Goal: Information Seeking & Learning: Compare options

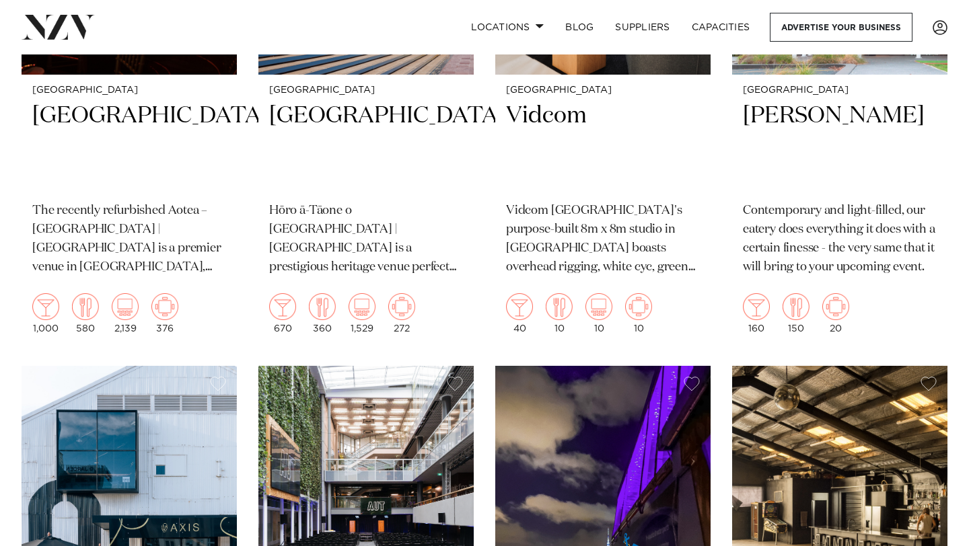
scroll to position [6312, 0]
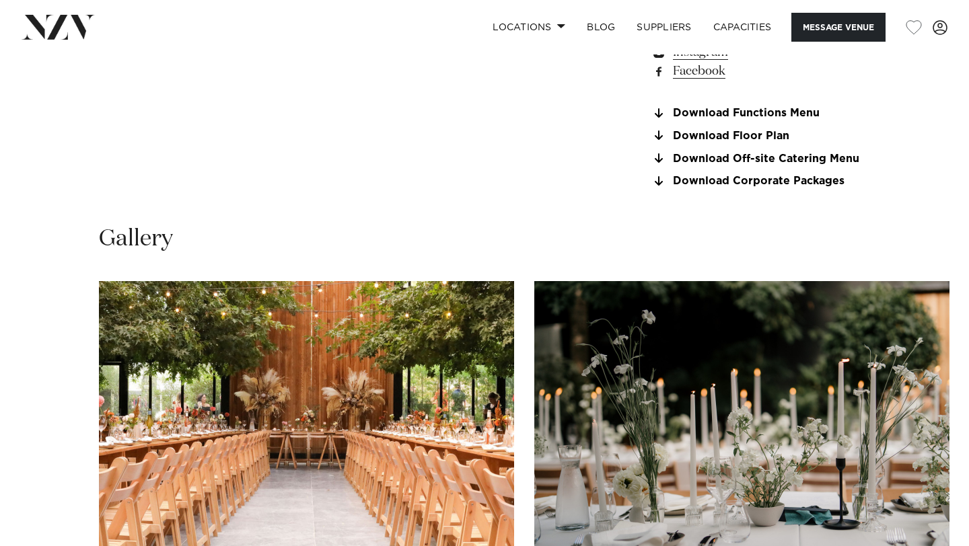
scroll to position [1281, 0]
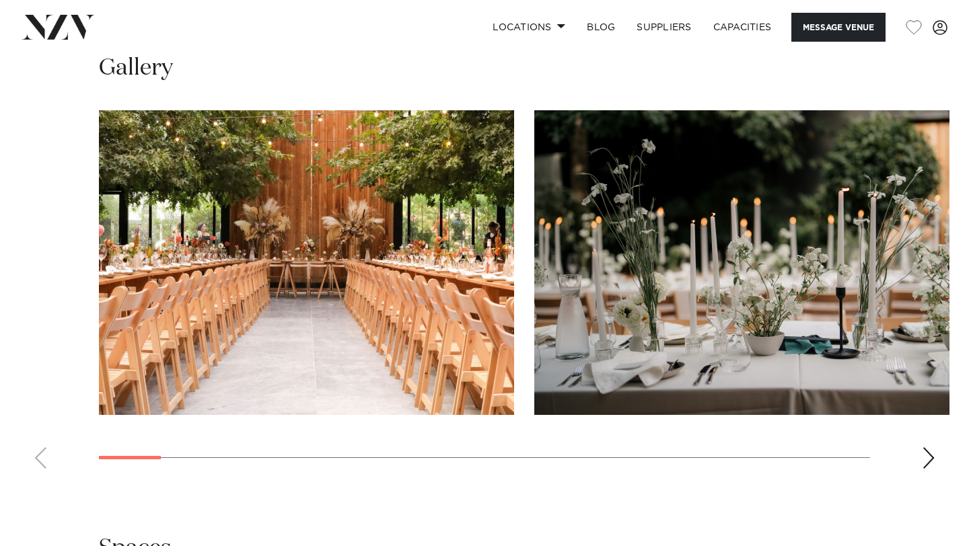
click at [496, 265] on img "1 / 22" at bounding box center [306, 262] width 415 height 305
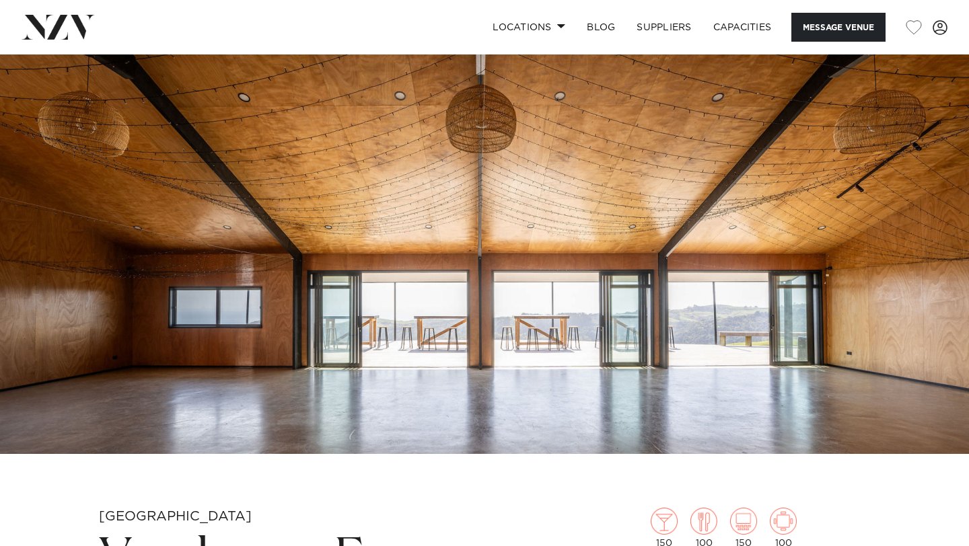
scroll to position [46, 0]
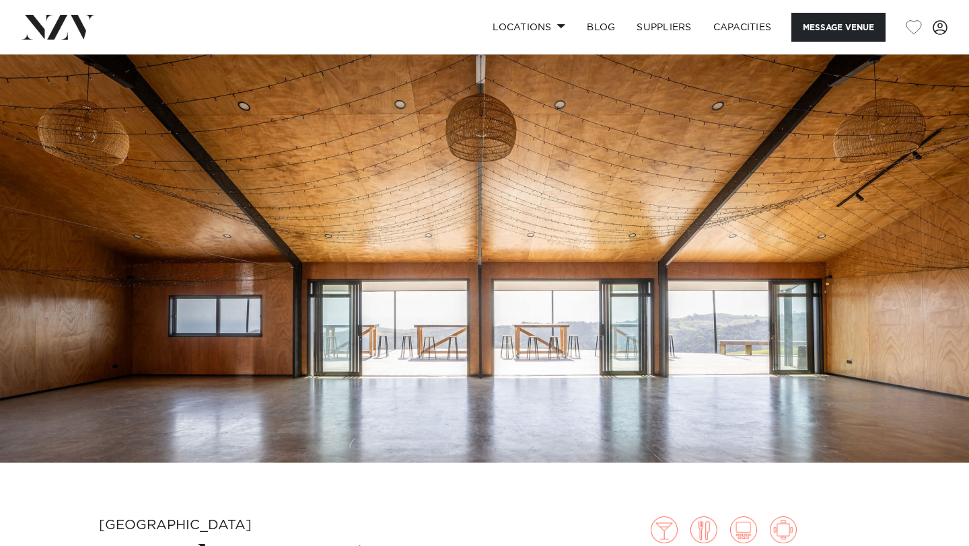
click at [564, 203] on img at bounding box center [484, 236] width 969 height 454
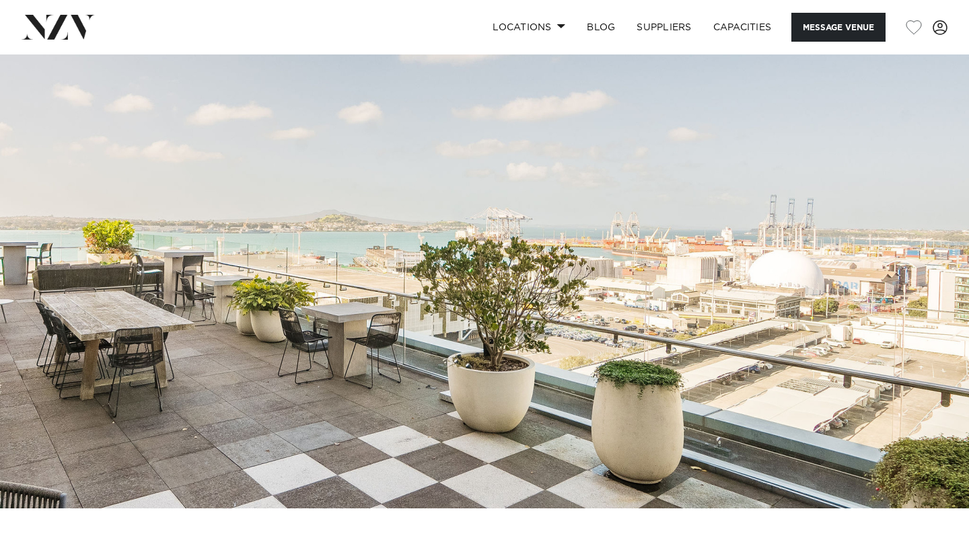
click at [548, 316] on img at bounding box center [484, 282] width 969 height 454
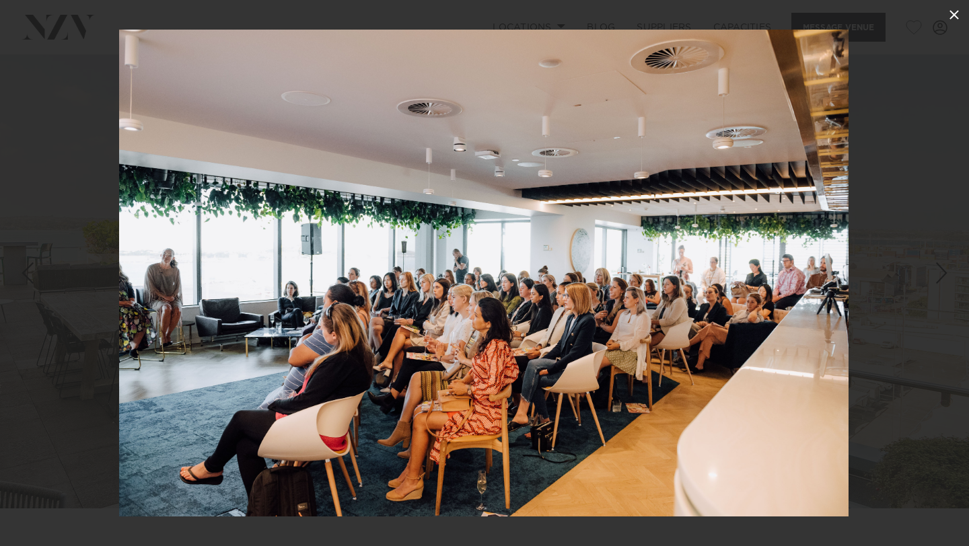
click at [955, 17] on icon at bounding box center [954, 15] width 16 height 16
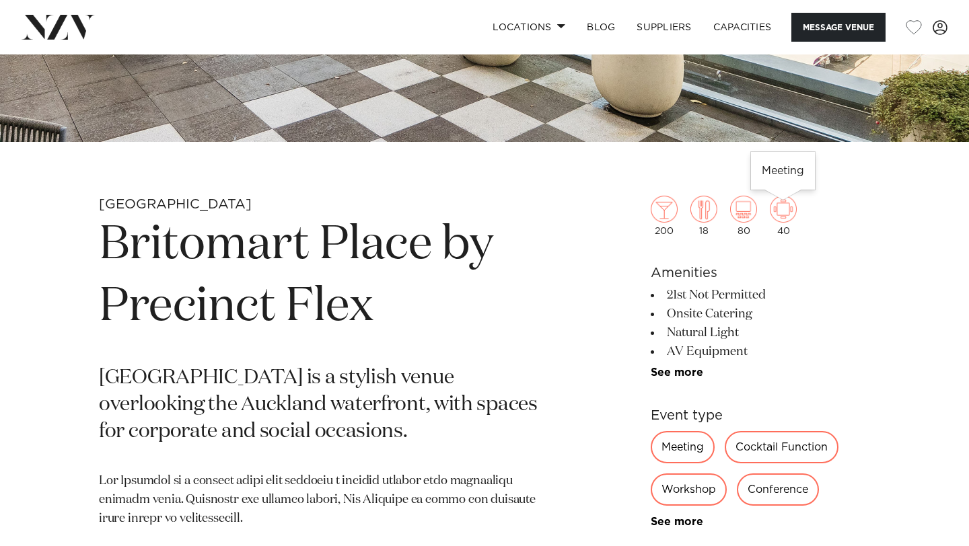
scroll to position [375, 0]
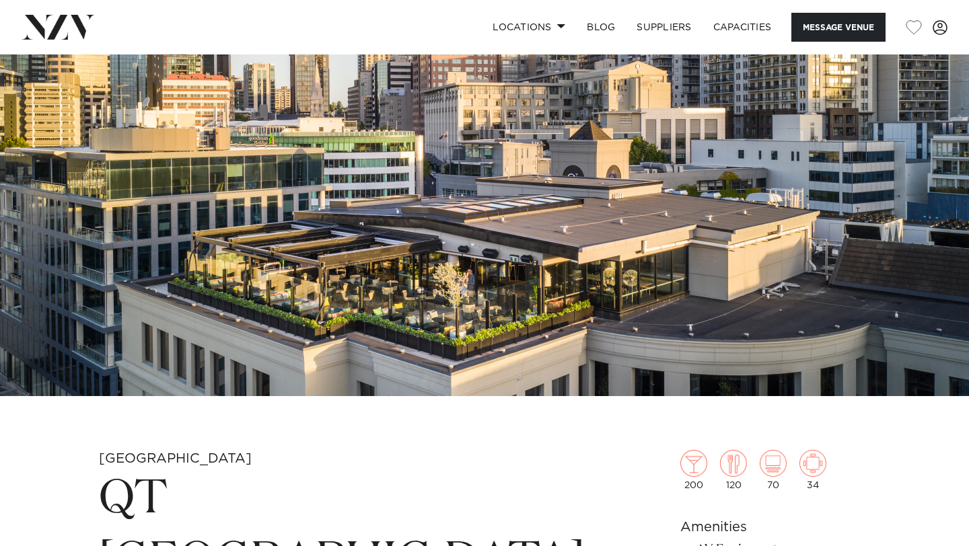
scroll to position [113, 0]
click at [577, 226] on img at bounding box center [484, 168] width 969 height 454
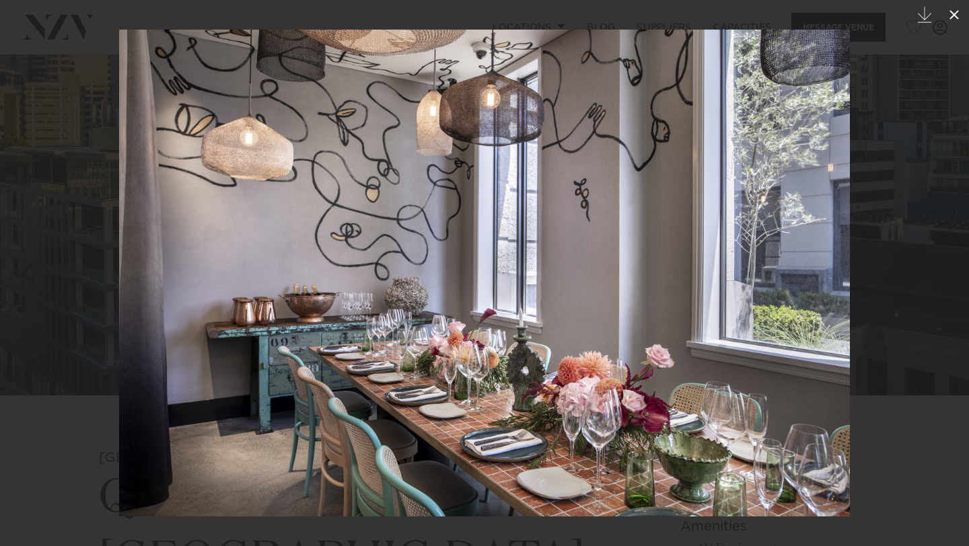
click at [956, 24] on button at bounding box center [954, 15] width 30 height 30
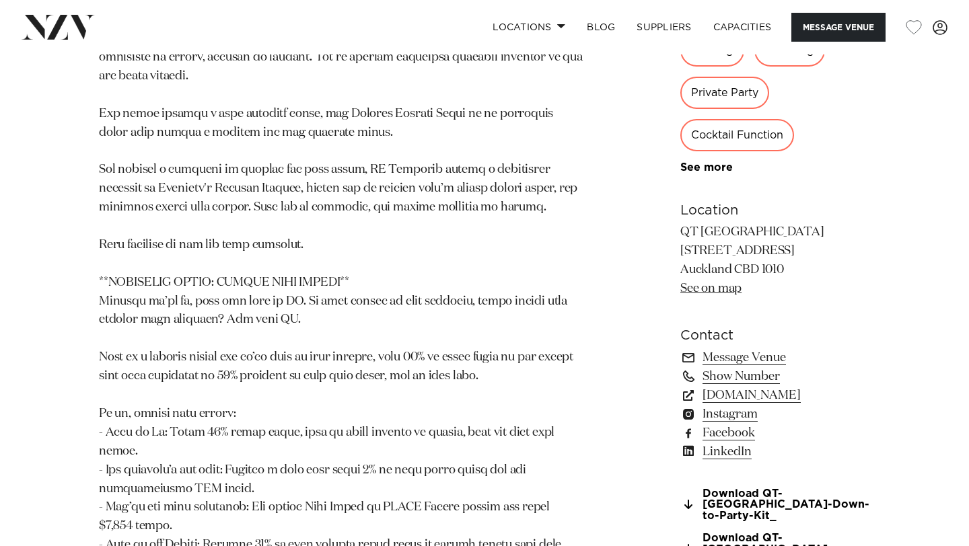
scroll to position [1225, 0]
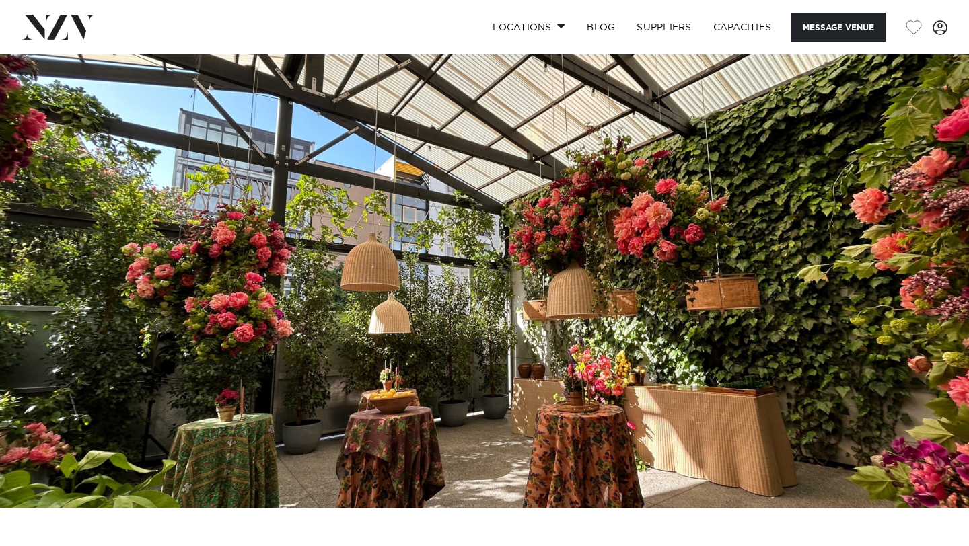
click at [606, 285] on img at bounding box center [484, 282] width 969 height 454
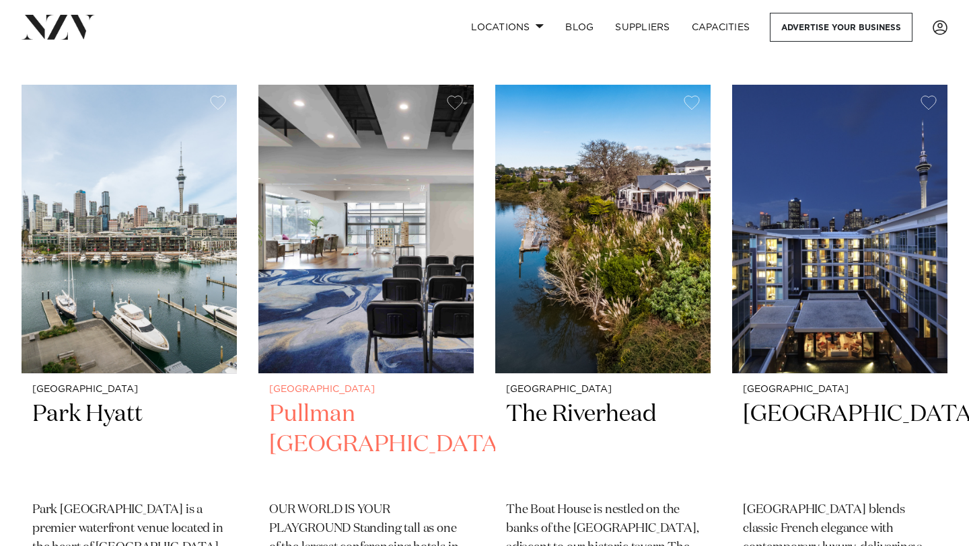
scroll to position [277, 0]
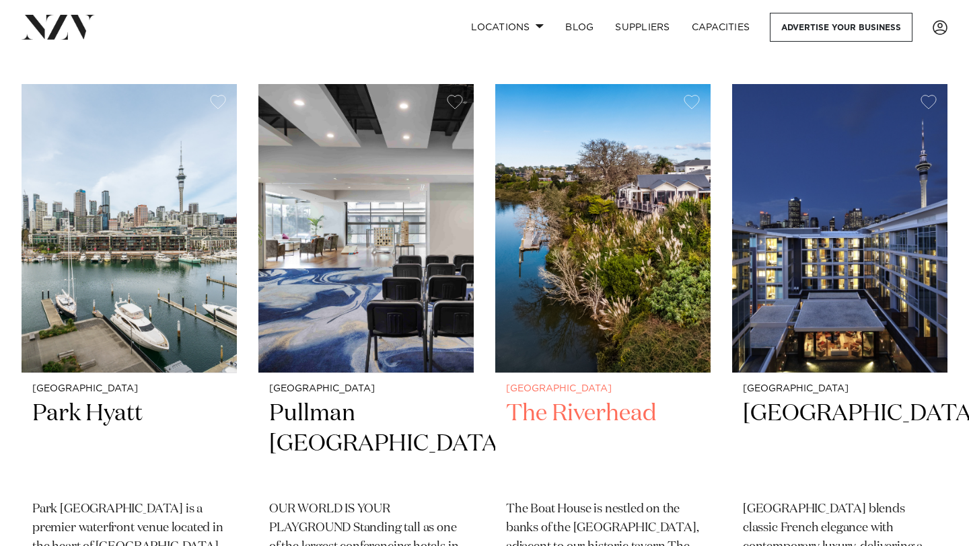
click at [645, 242] on img at bounding box center [602, 228] width 215 height 289
click at [513, 38] on link "Locations" at bounding box center [507, 27] width 94 height 29
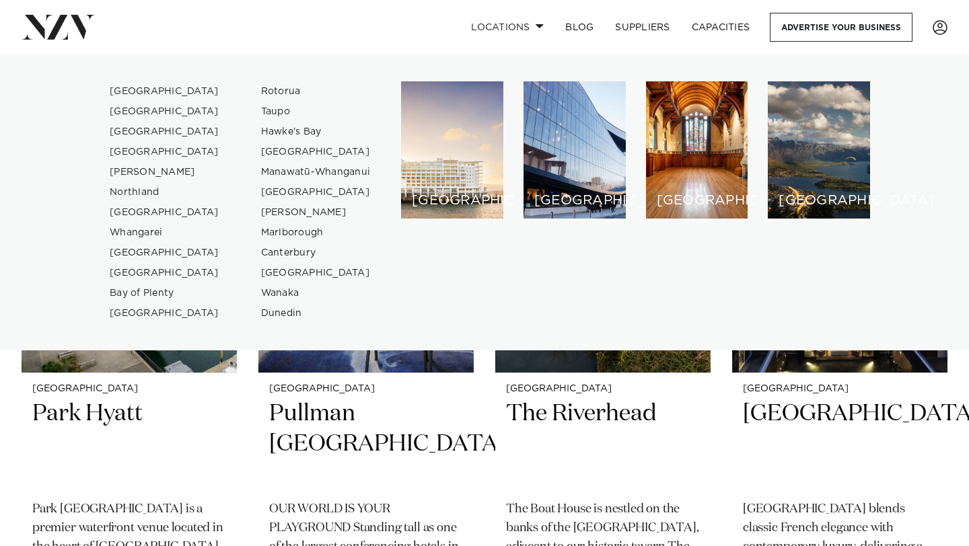
click at [325, 41] on div "Locations Auckland Wellington Christchurch Queenstown Hamilton Northland Bay of…" at bounding box center [624, 27] width 647 height 29
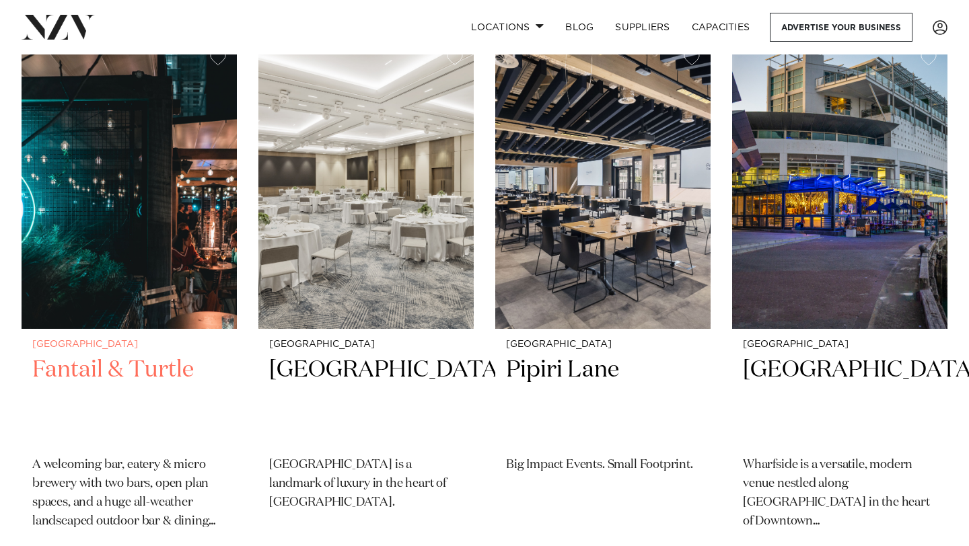
scroll to position [900, 0]
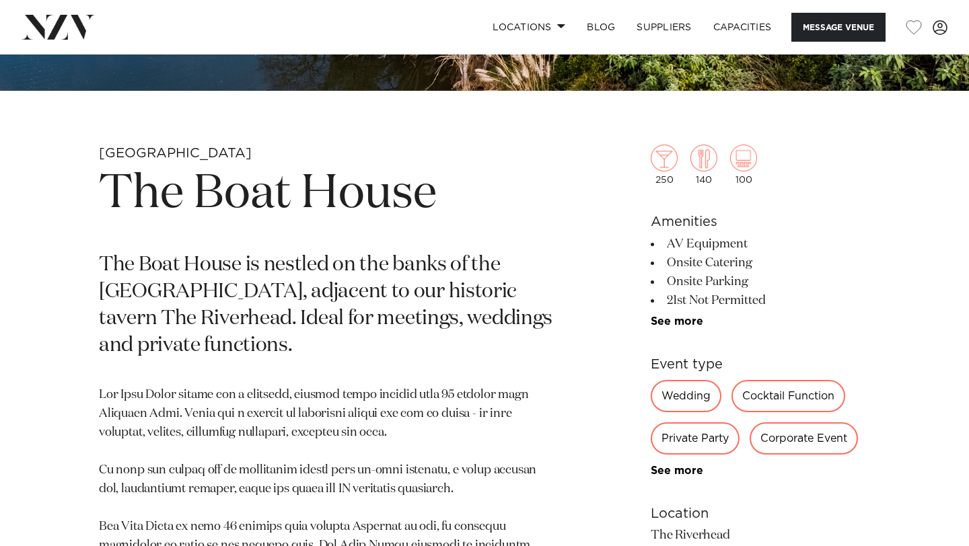
scroll to position [380, 0]
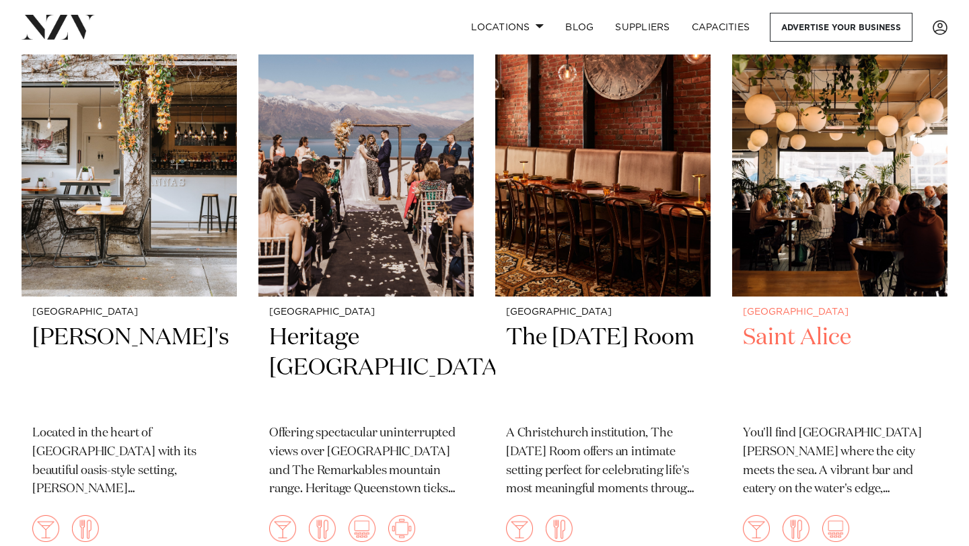
scroll to position [3969, 0]
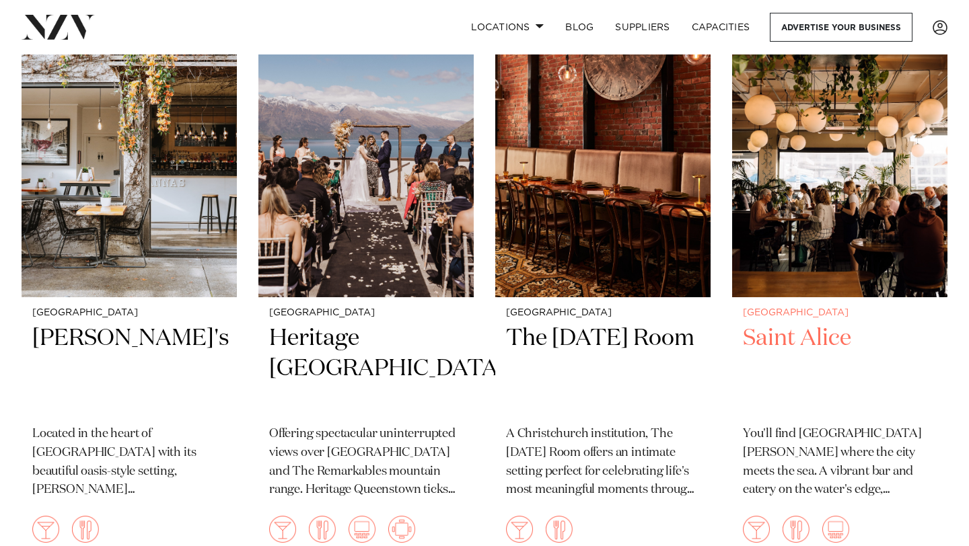
click at [814, 229] on img at bounding box center [839, 153] width 215 height 289
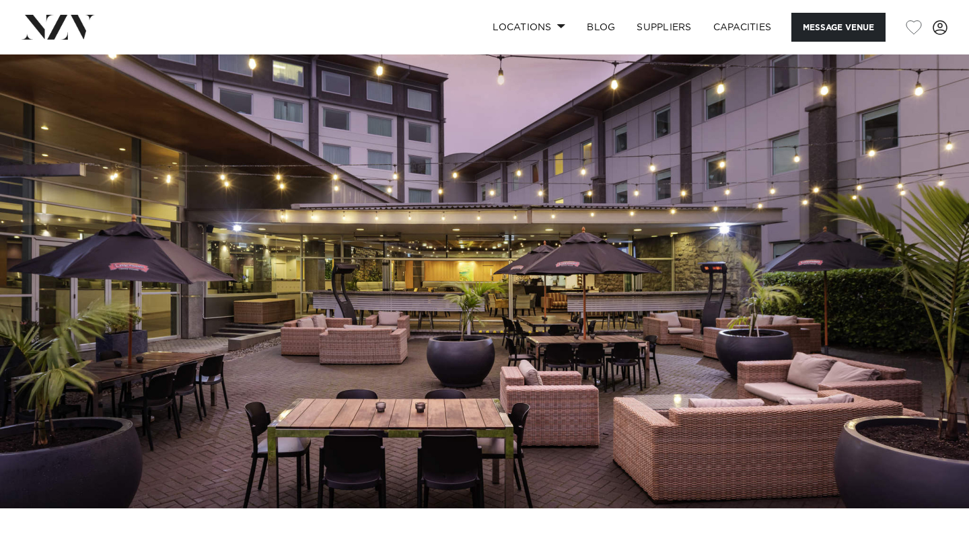
click at [579, 252] on img at bounding box center [484, 282] width 969 height 454
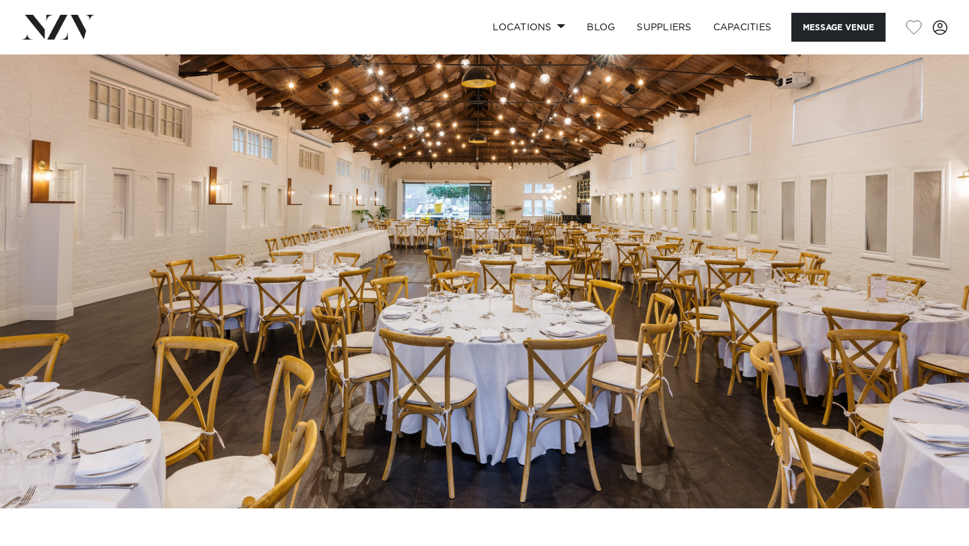
click at [780, 291] on img at bounding box center [484, 282] width 969 height 454
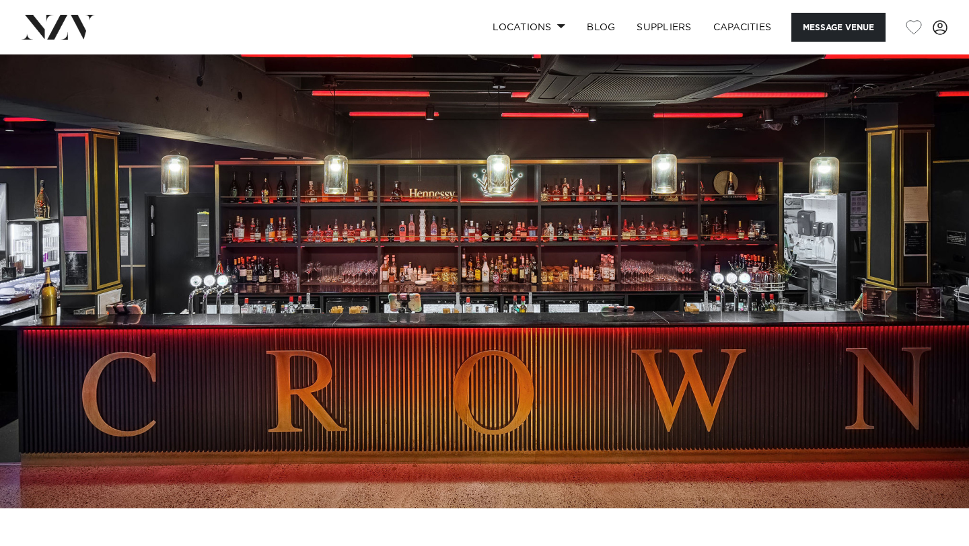
scroll to position [229, 0]
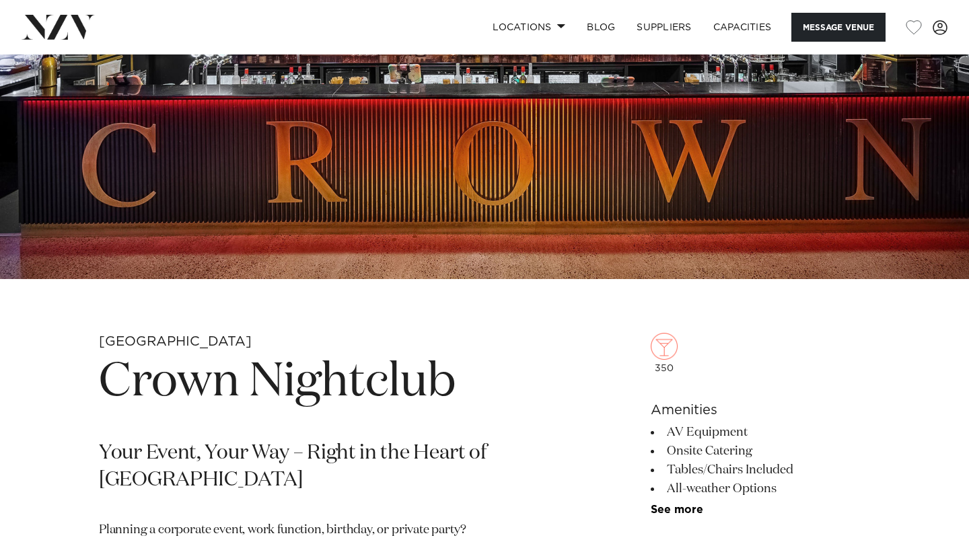
click at [684, 191] on img at bounding box center [484, 52] width 969 height 454
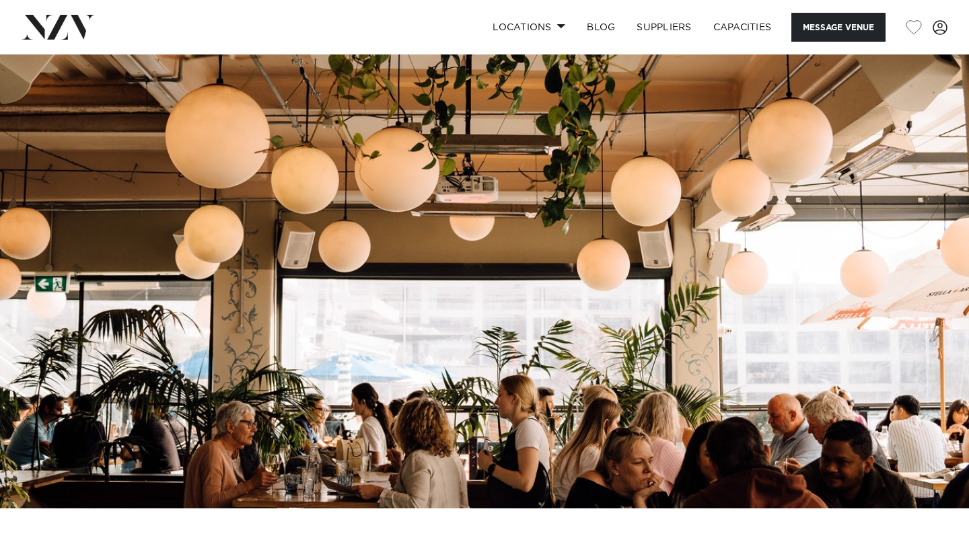
click at [462, 314] on img at bounding box center [484, 282] width 969 height 454
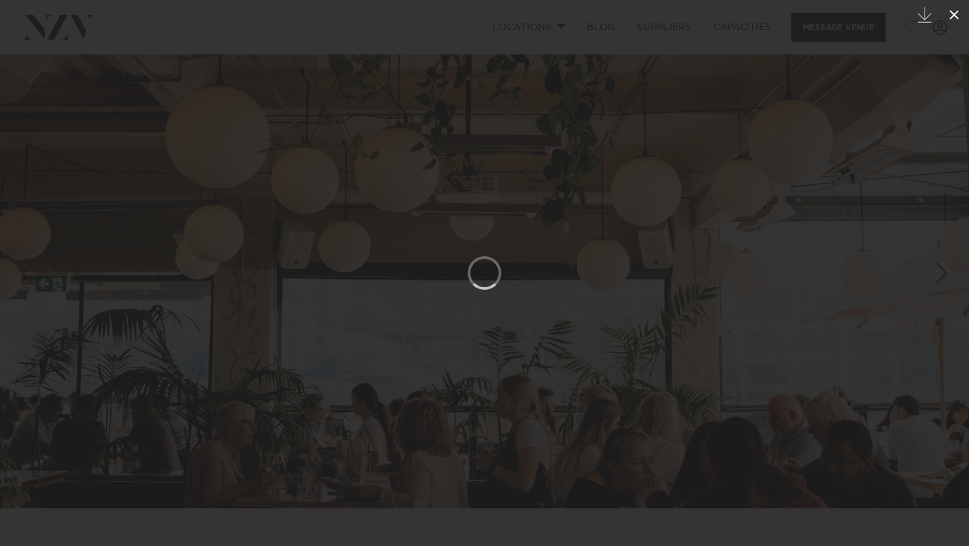
click at [956, 11] on icon at bounding box center [954, 15] width 16 height 16
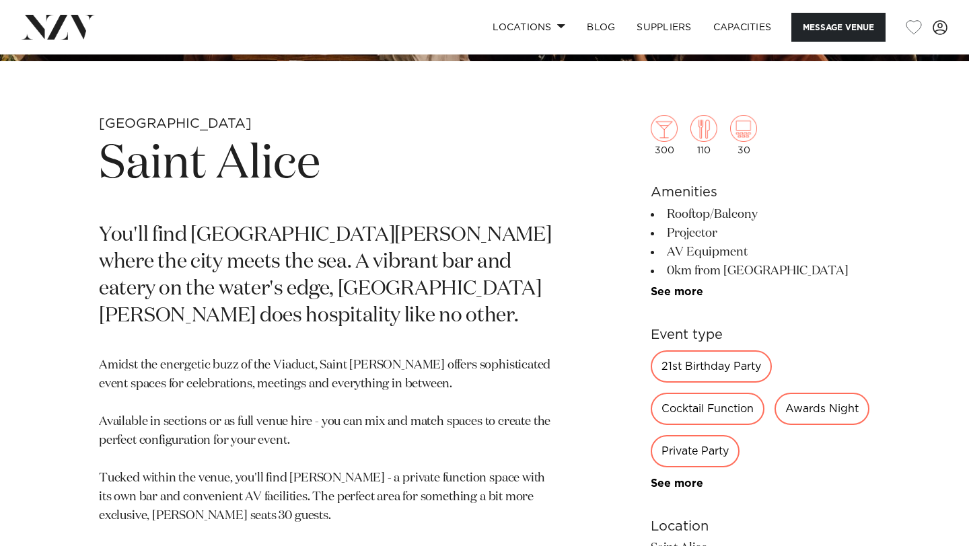
scroll to position [448, 0]
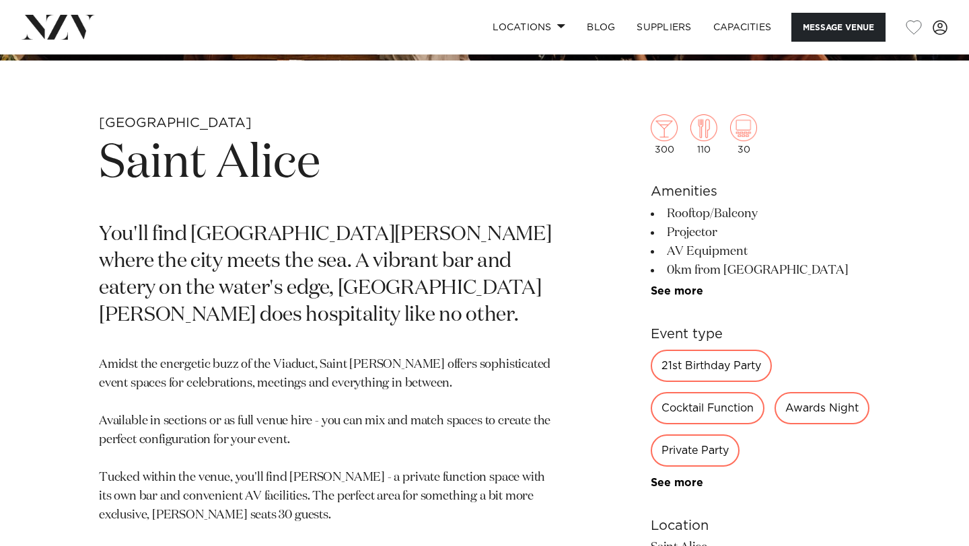
click at [702, 365] on div "21st Birthday Party" at bounding box center [711, 366] width 121 height 32
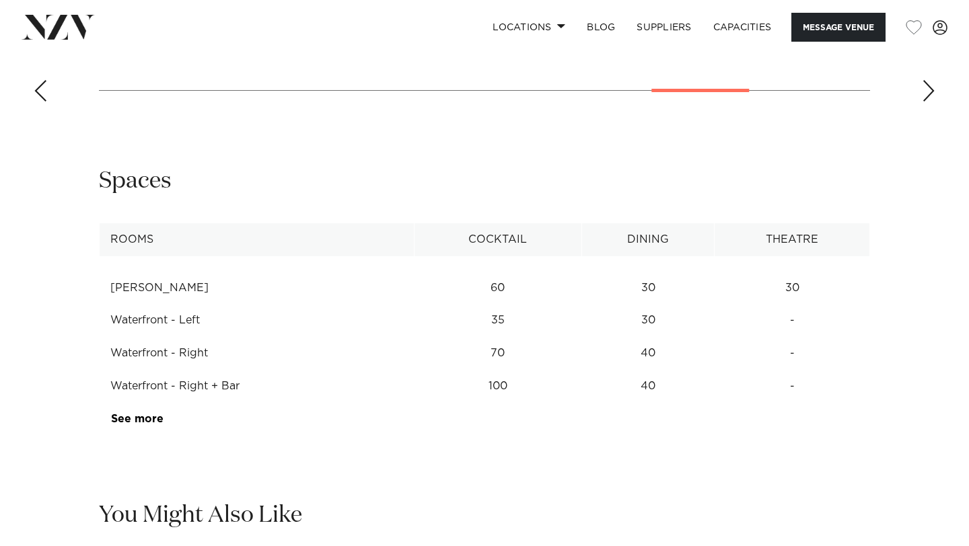
scroll to position [1658, 0]
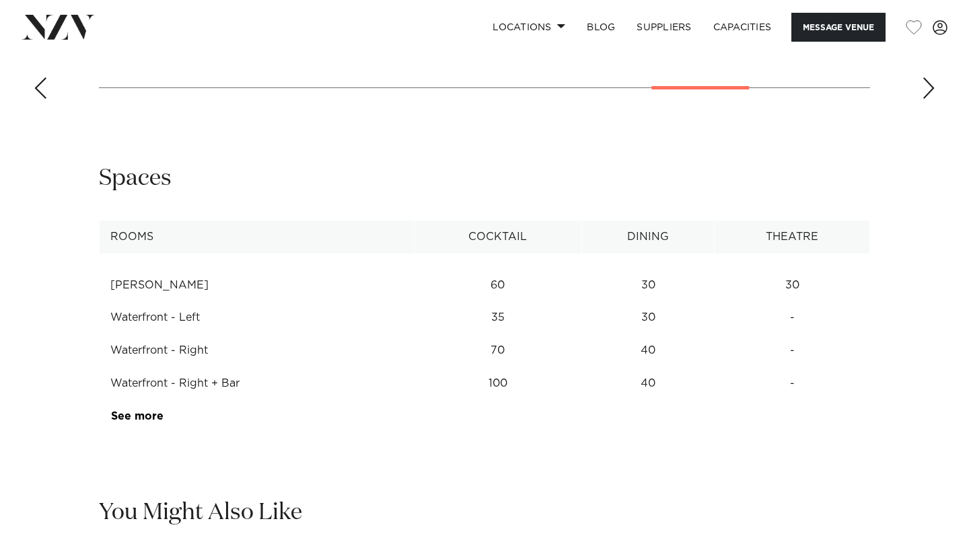
drag, startPoint x: 397, startPoint y: 382, endPoint x: 563, endPoint y: 384, distance: 166.2
click at [563, 384] on tr "Waterfront - Right + Bar 100 40 -" at bounding box center [485, 383] width 770 height 33
click at [563, 384] on td "100" at bounding box center [498, 383] width 168 height 33
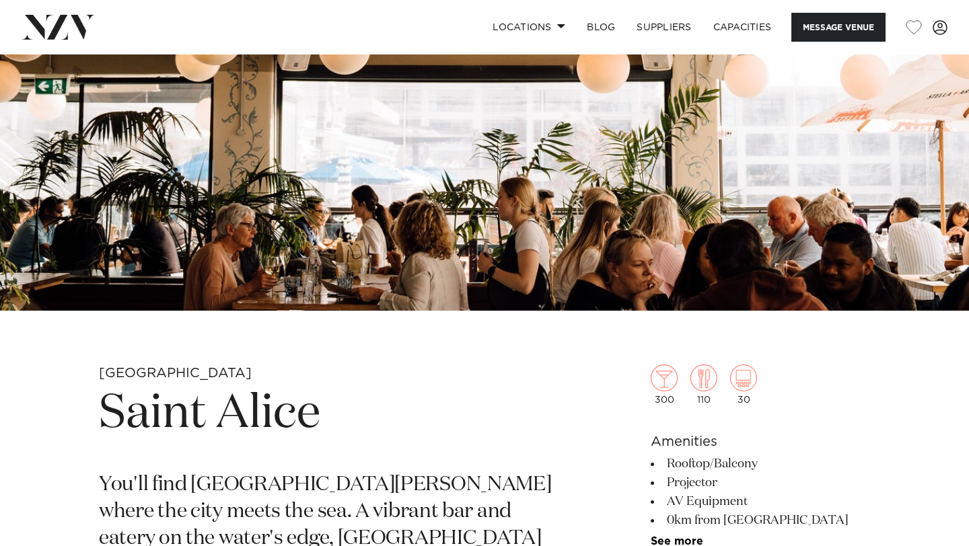
scroll to position [153, 0]
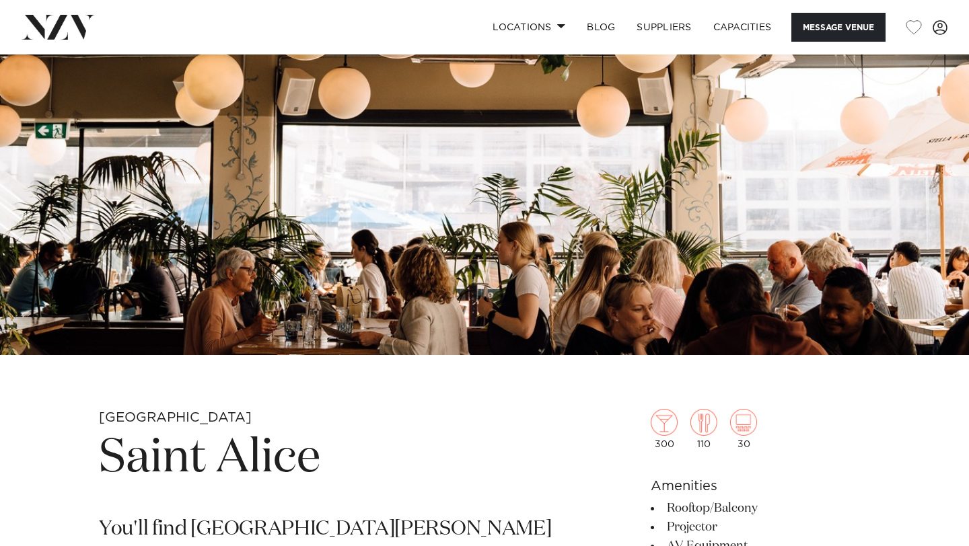
click at [308, 260] on img at bounding box center [484, 128] width 969 height 454
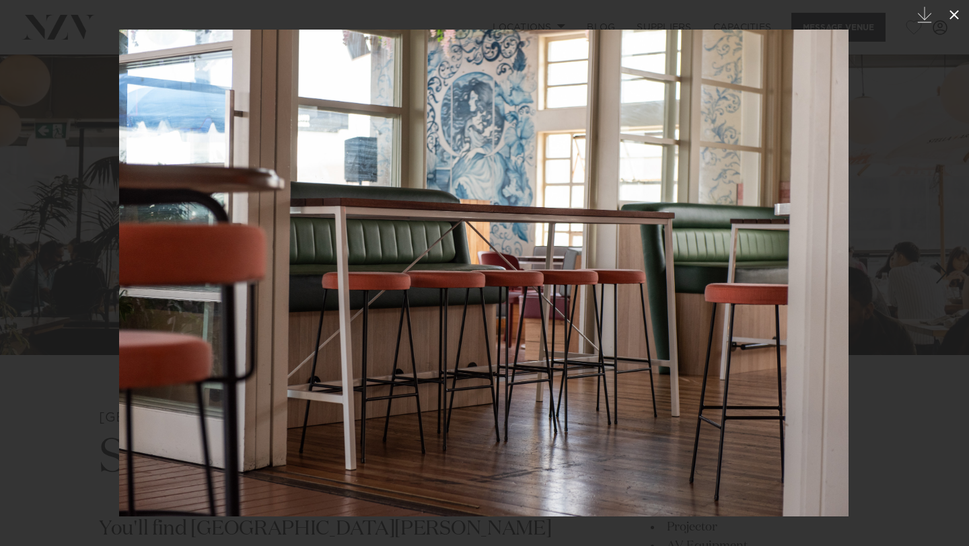
click at [964, 17] on button at bounding box center [954, 15] width 30 height 30
